Goal: Task Accomplishment & Management: Complete application form

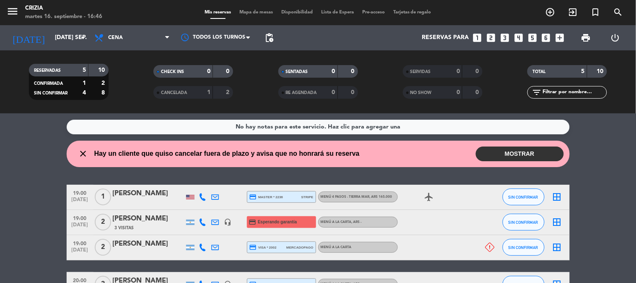
click at [516, 146] on button "MOSTRAR" at bounding box center [520, 153] width 88 height 15
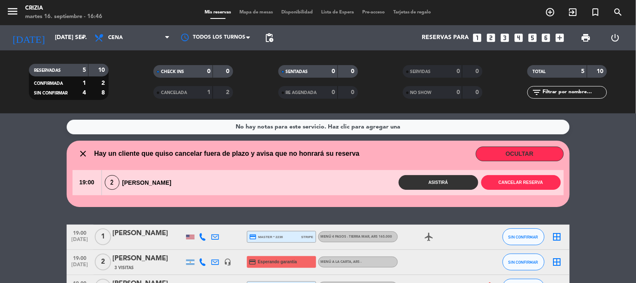
click at [520, 151] on button "OCULTAR" at bounding box center [520, 153] width 88 height 15
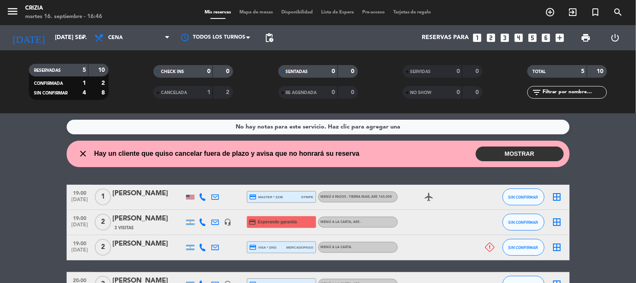
click at [596, 159] on wont-attend-reservations "close Hay un cliente que quiso cancelar fuera de plazo y avisa que no honrará s…" at bounding box center [318, 153] width 636 height 26
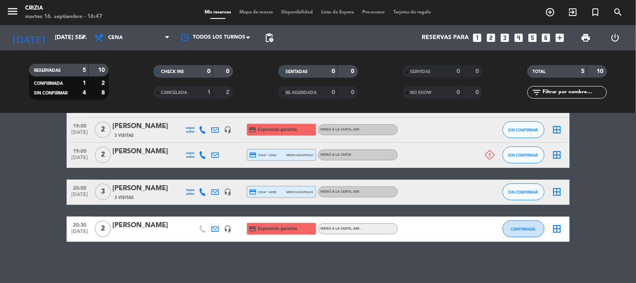
scroll to position [93, 0]
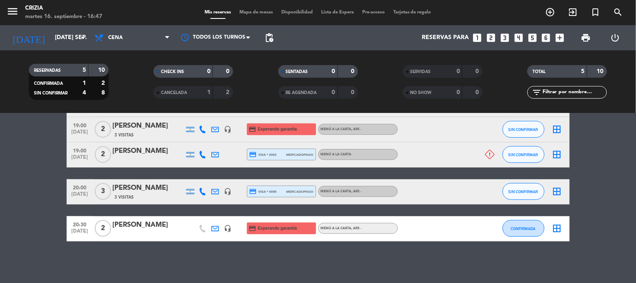
click at [154, 224] on div "[PERSON_NAME]" at bounding box center [148, 224] width 71 height 11
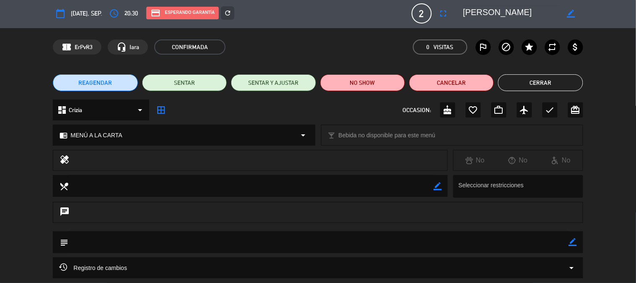
scroll to position [0, 0]
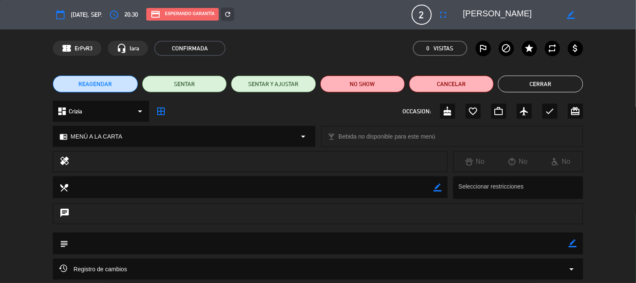
click at [541, 79] on button "Cerrar" at bounding box center [540, 83] width 85 height 17
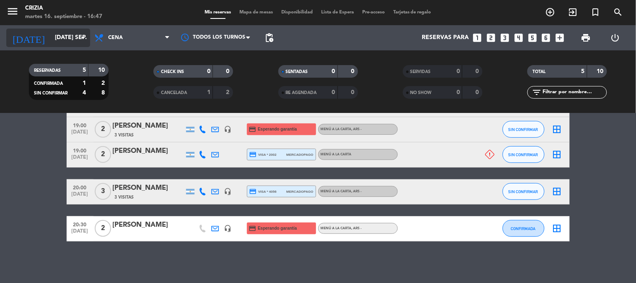
click at [69, 39] on input "[DATE] sep." at bounding box center [91, 37] width 80 height 15
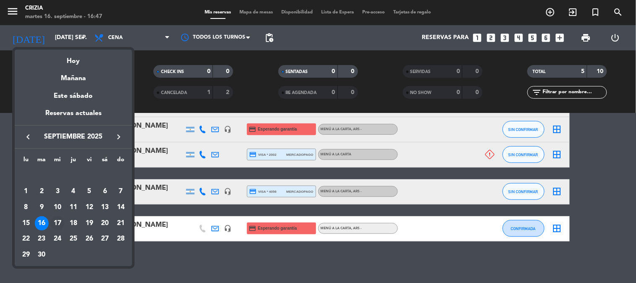
click at [59, 225] on div "17" at bounding box center [57, 223] width 14 height 14
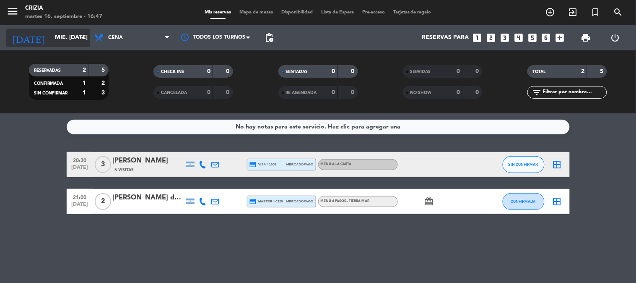
click at [69, 35] on input "mié. [DATE]" at bounding box center [91, 37] width 80 height 15
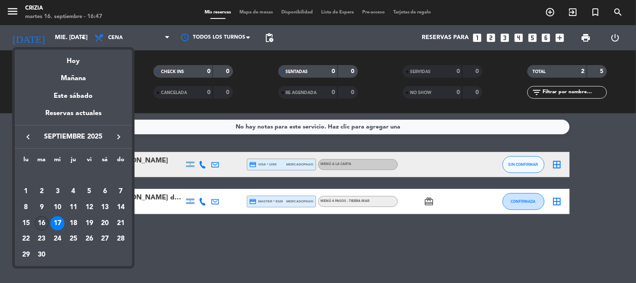
click at [37, 219] on div "16" at bounding box center [42, 223] width 14 height 14
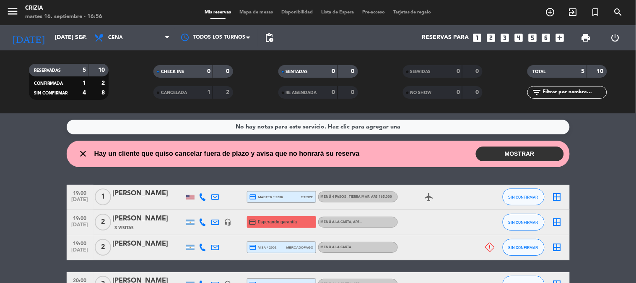
click at [90, 27] on div "Todos los servicios Cena Cena Todos los servicios Cena" at bounding box center [132, 37] width 84 height 25
click at [73, 36] on input "[DATE] sep." at bounding box center [91, 37] width 80 height 15
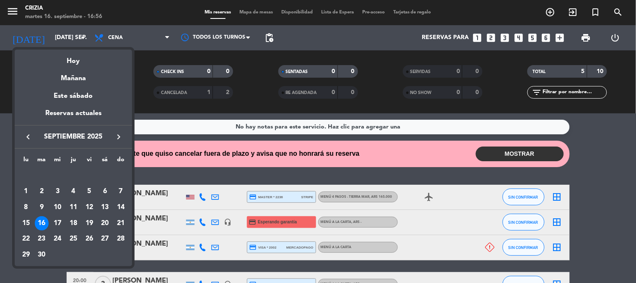
click at [115, 139] on icon "keyboard_arrow_right" at bounding box center [119, 137] width 10 height 10
click at [27, 206] on div "6" at bounding box center [26, 207] width 14 height 14
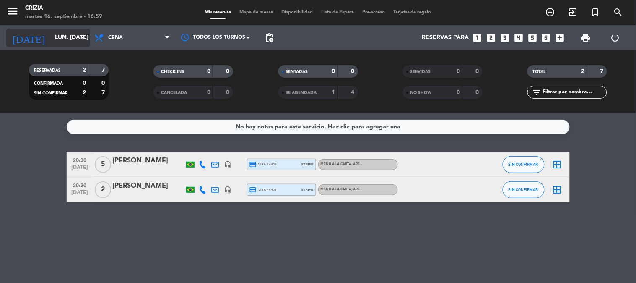
click at [77, 45] on input "lun. [DATE]" at bounding box center [91, 37] width 80 height 15
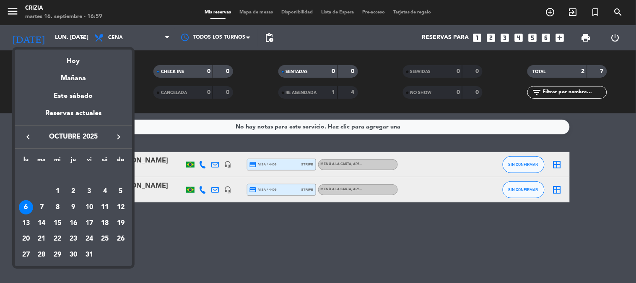
drag, startPoint x: 252, startPoint y: 275, endPoint x: 260, endPoint y: 260, distance: 17.4
click at [257, 269] on div at bounding box center [318, 141] width 636 height 283
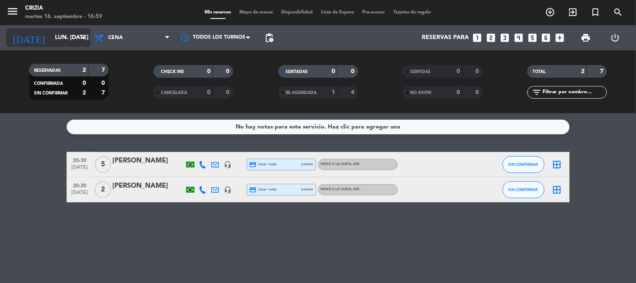
click at [77, 31] on input "lun. [DATE]" at bounding box center [91, 37] width 80 height 15
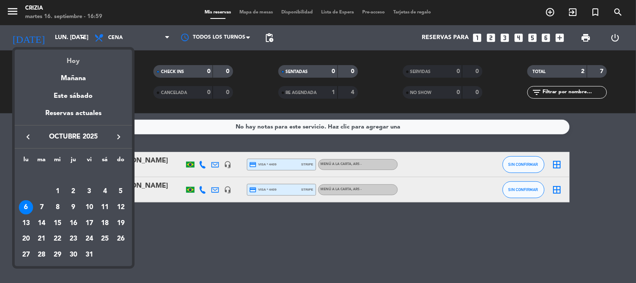
click at [69, 63] on div "Hoy" at bounding box center [73, 57] width 117 height 17
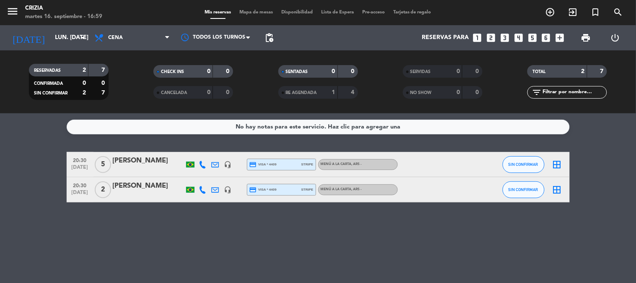
type input "[DATE] sep."
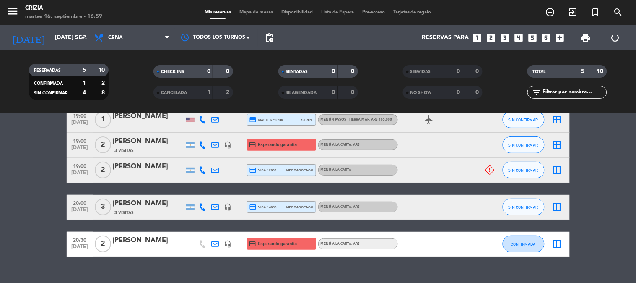
scroll to position [93, 0]
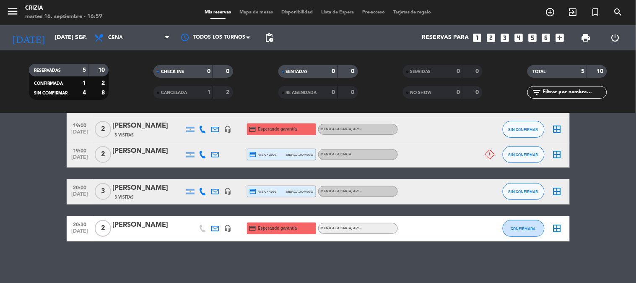
click at [161, 226] on div "[PERSON_NAME]" at bounding box center [148, 224] width 71 height 11
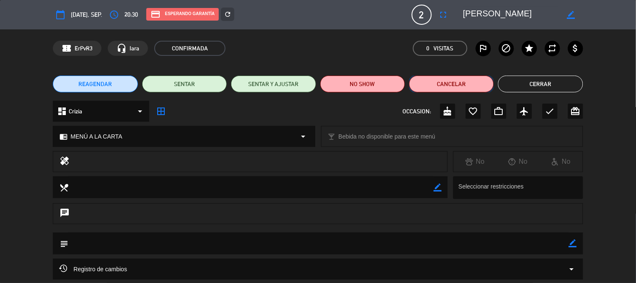
click at [453, 86] on button "Cancelar" at bounding box center [451, 83] width 85 height 17
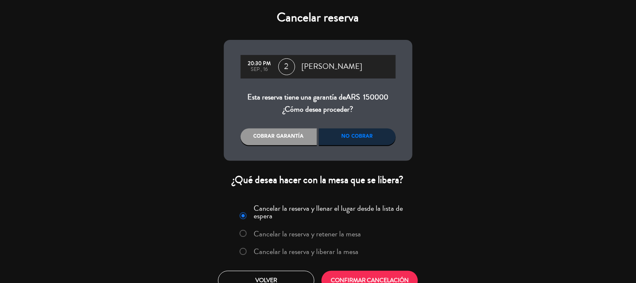
click at [313, 252] on label "Cancelar la reserva y liberar la mesa" at bounding box center [306, 251] width 105 height 8
click at [333, 271] on button "CONFIRMAR CANCELACIÓN" at bounding box center [369, 280] width 96 height 20
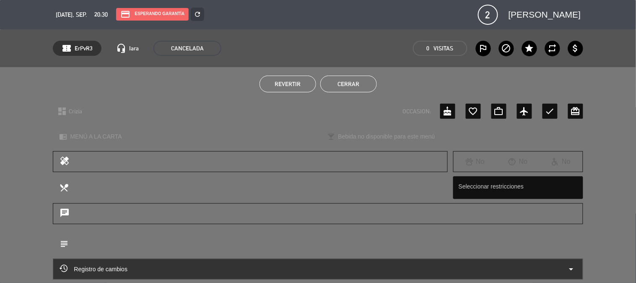
click at [341, 83] on button "Cerrar" at bounding box center [348, 83] width 57 height 17
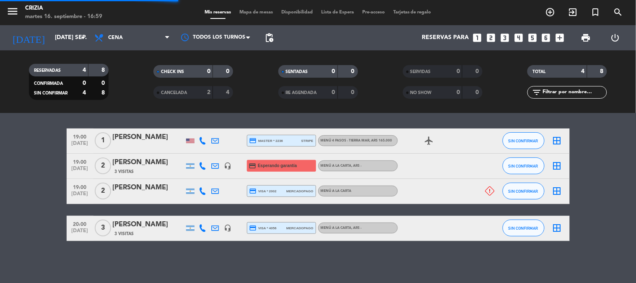
scroll to position [56, 0]
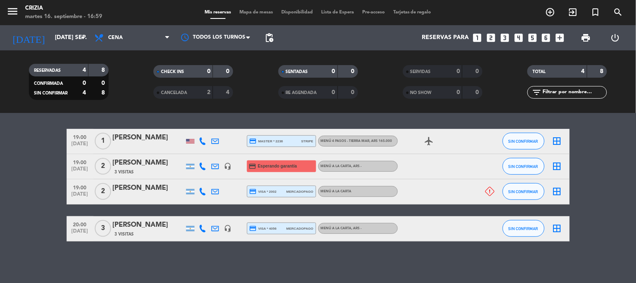
click at [42, 187] on bookings-row "19:00 [DATE] 1 [PERSON_NAME] credit_card master * 2236 stripe MENÚ 4 PASOS - TI…" at bounding box center [318, 185] width 636 height 112
click at [152, 260] on div "No hay notas para este servicio. Haz clic para agregar una close Hay un cliente…" at bounding box center [318, 197] width 636 height 169
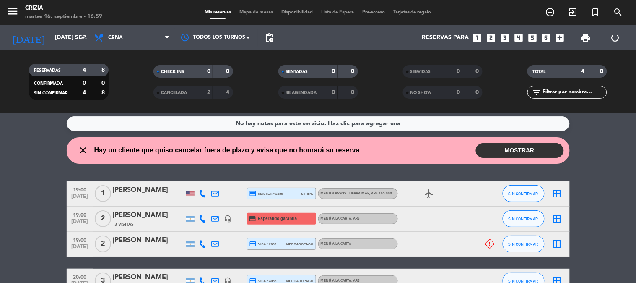
scroll to position [0, 0]
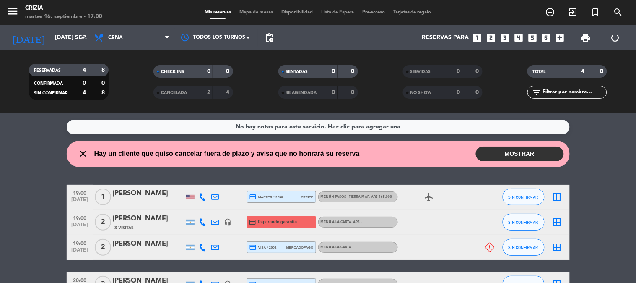
click at [612, 183] on div "No hay notas para este servicio. Haz clic para agregar una close Hay un cliente…" at bounding box center [318, 197] width 636 height 169
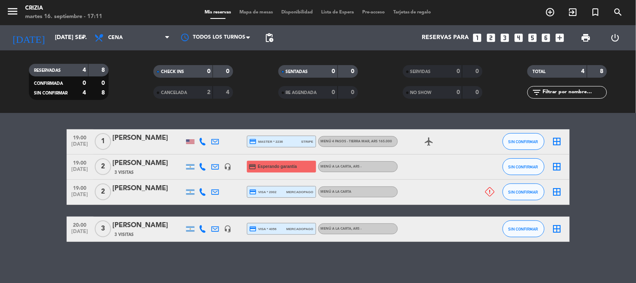
scroll to position [56, 0]
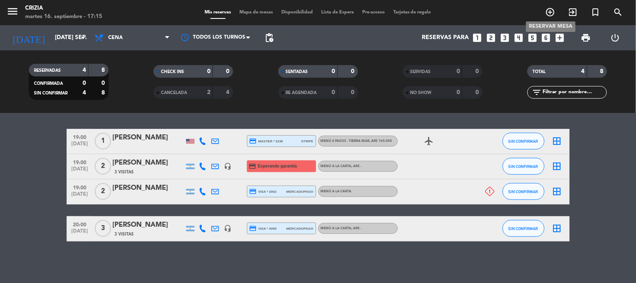
click at [545, 13] on span "add_circle_outline" at bounding box center [550, 12] width 23 height 14
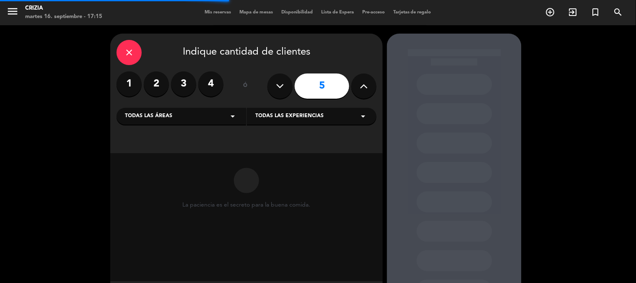
click at [162, 86] on label "2" at bounding box center [156, 83] width 25 height 25
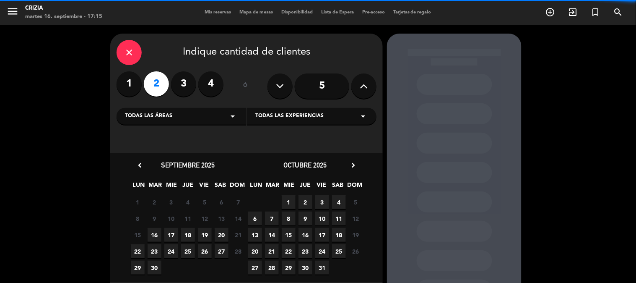
click at [304, 116] on span "Todas las experiencias" at bounding box center [289, 116] width 68 height 8
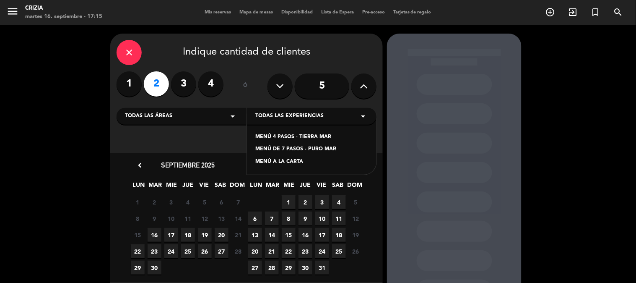
click at [302, 161] on div "MENÚ A LA CARTA" at bounding box center [311, 162] width 113 height 8
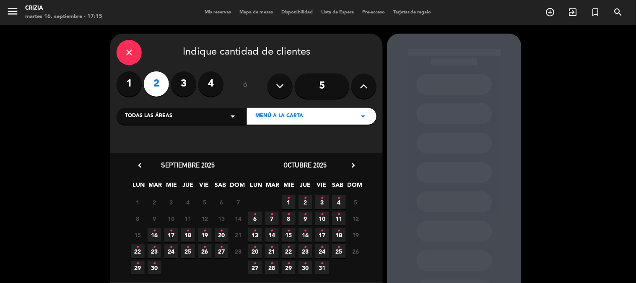
click at [157, 234] on span "16 •" at bounding box center [155, 235] width 14 height 14
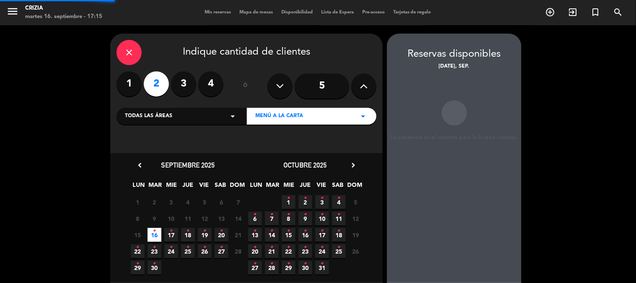
scroll to position [34, 0]
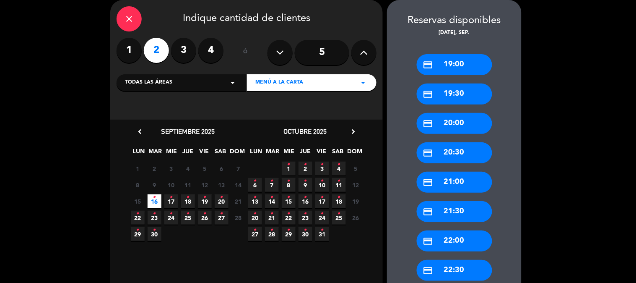
click at [453, 156] on div "credit_card 20:30" at bounding box center [454, 152] width 75 height 21
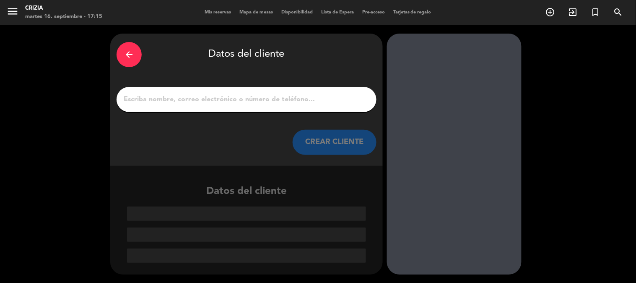
click at [253, 102] on input "1" at bounding box center [246, 99] width 247 height 12
type input "g"
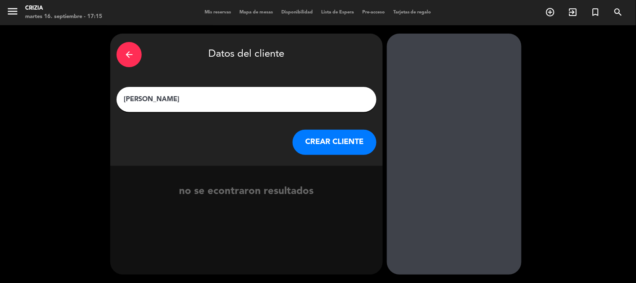
type input "[PERSON_NAME]"
click at [324, 152] on button "CREAR CLIENTE" at bounding box center [335, 142] width 84 height 25
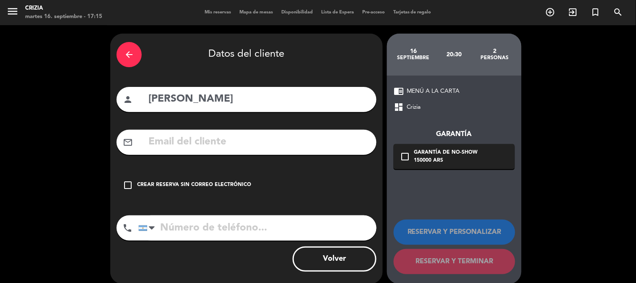
click at [412, 158] on div "check_box_outline_blank Garantía de no-show 150000 ARS" at bounding box center [454, 156] width 121 height 25
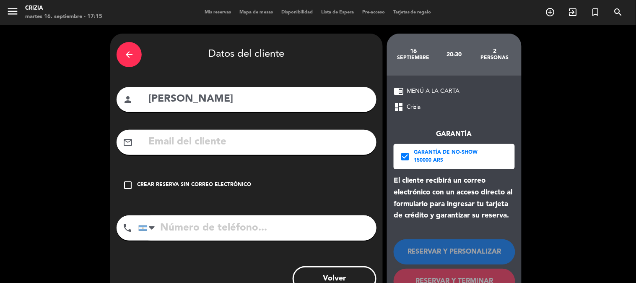
click at [319, 141] on input "text" at bounding box center [259, 141] width 223 height 17
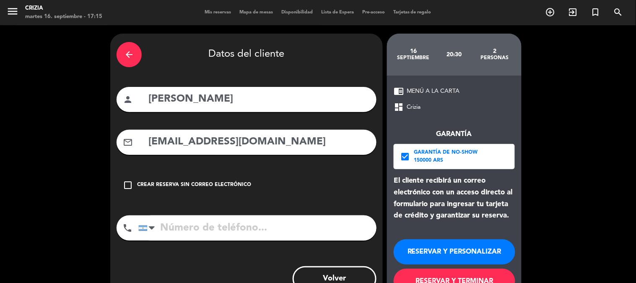
type input "[EMAIL_ADDRESS][DOMAIN_NAME]"
drag, startPoint x: 285, startPoint y: 210, endPoint x: 283, endPoint y: 224, distance: 13.7
click at [284, 213] on div "arrow_back Datos del cliente person [PERSON_NAME] mail_outline [EMAIL_ADDRESS][…" at bounding box center [246, 169] width 272 height 270
click at [283, 224] on input "tel" at bounding box center [257, 227] width 238 height 25
type input "1141935893"
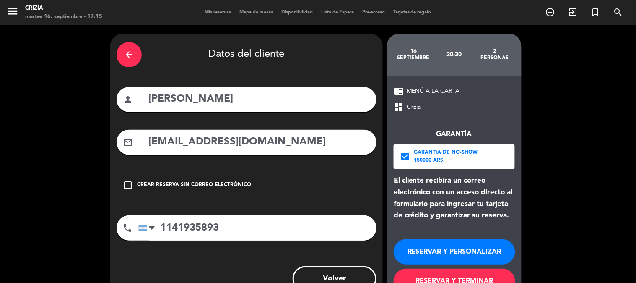
click at [495, 279] on button "RESERVAR Y TERMINAR" at bounding box center [455, 280] width 122 height 25
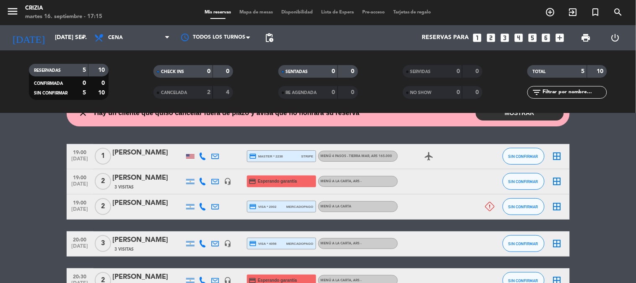
scroll to position [93, 0]
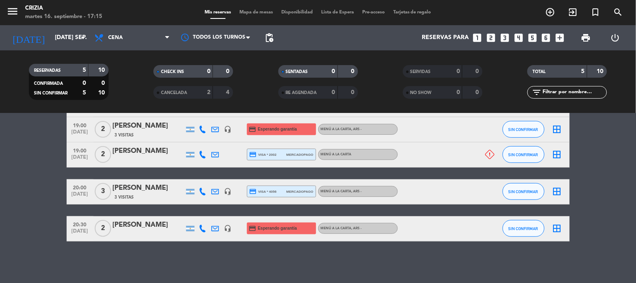
click at [158, 251] on div "No hay notas para este servicio. Haz clic para agregar una close Hay un cliente…" at bounding box center [318, 197] width 636 height 169
